Goal: Transaction & Acquisition: Purchase product/service

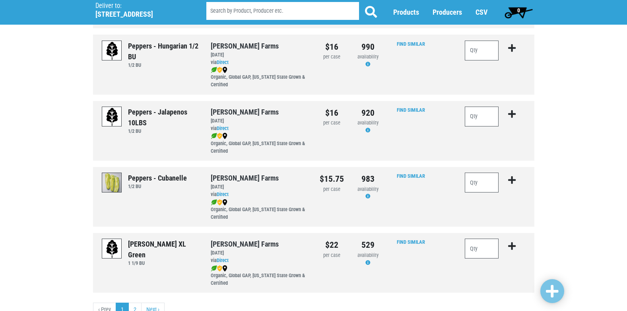
scroll to position [1146, 0]
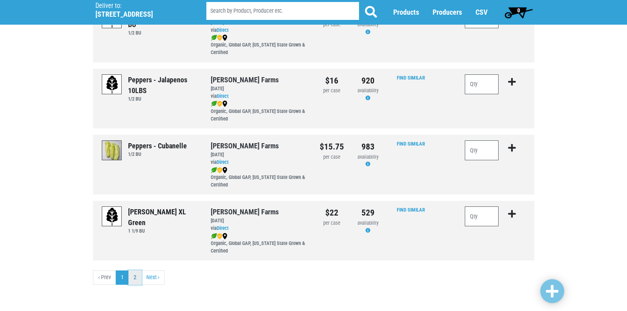
click at [138, 273] on link "2" at bounding box center [134, 277] width 13 height 14
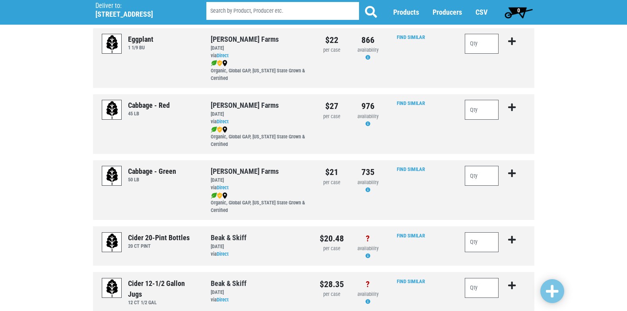
scroll to position [64, 0]
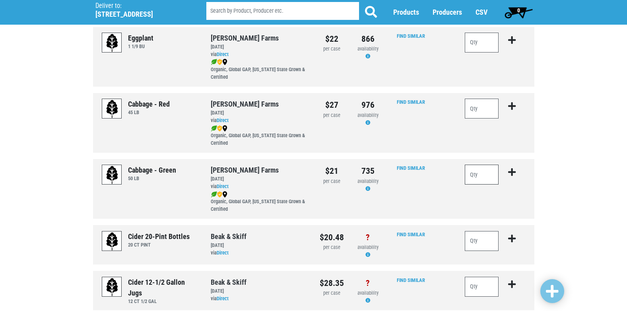
click at [481, 175] on input "number" at bounding box center [482, 175] width 34 height 20
type input "1"
type input "2"
click at [480, 110] on input "number" at bounding box center [482, 109] width 34 height 20
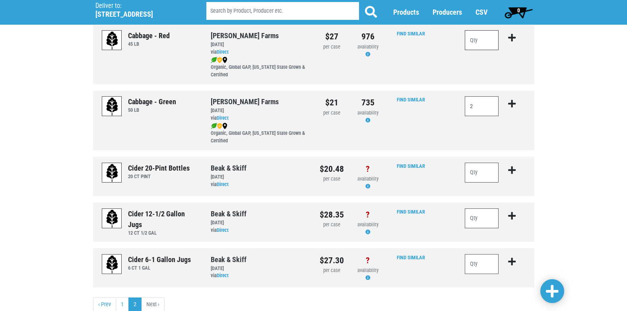
scroll to position [138, 0]
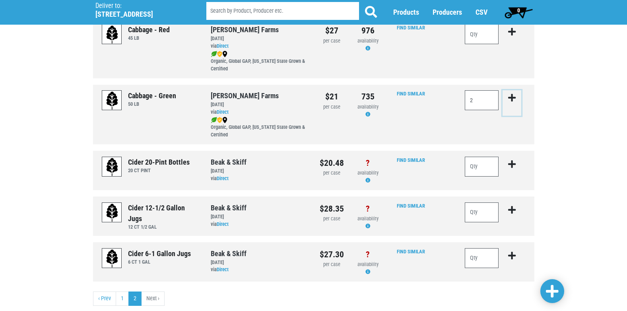
click at [512, 95] on icon "submit" at bounding box center [512, 97] width 8 height 9
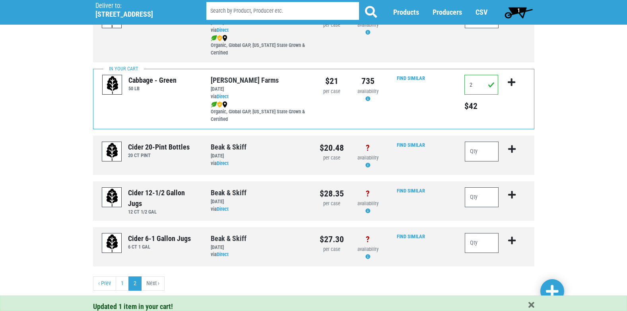
scroll to position [160, 0]
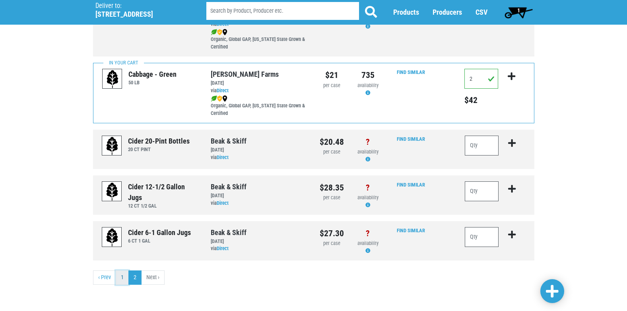
click at [123, 273] on link "1" at bounding box center [122, 277] width 13 height 14
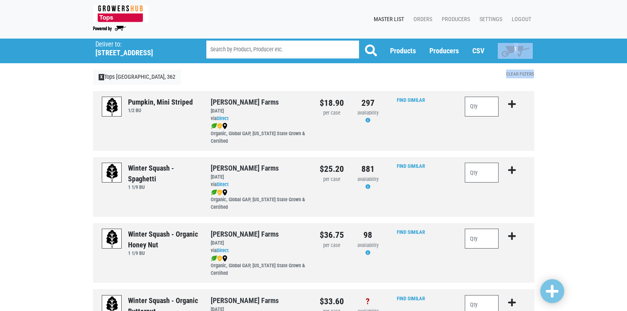
drag, startPoint x: 626, startPoint y: 43, endPoint x: 628, endPoint y: 66, distance: 23.9
click at [626, 66] on html "Tops Markets Growers Hub 1 Master List Orders Producers Settings Logout Deliver…" at bounding box center [313, 155] width 627 height 311
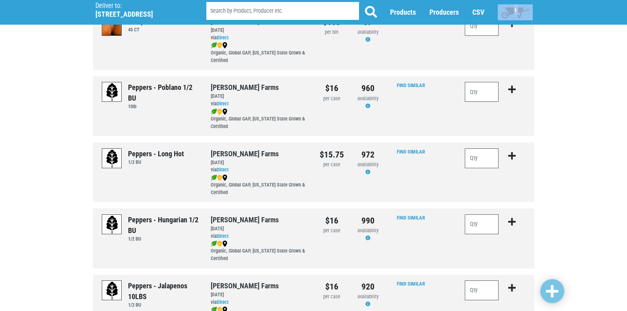
scroll to position [942, 0]
